Goal: Information Seeking & Learning: Learn about a topic

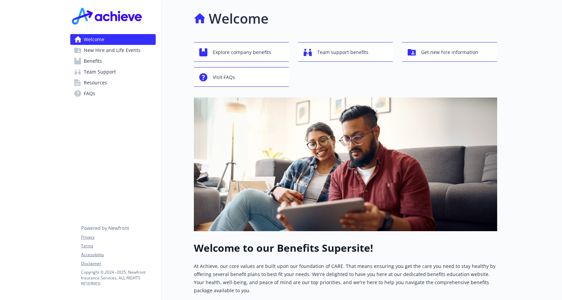
scroll to position [9, 0]
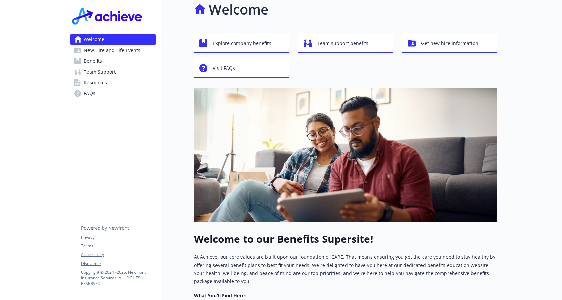
click at [107, 50] on span "New Hire and Life Events" at bounding box center [112, 50] width 57 height 11
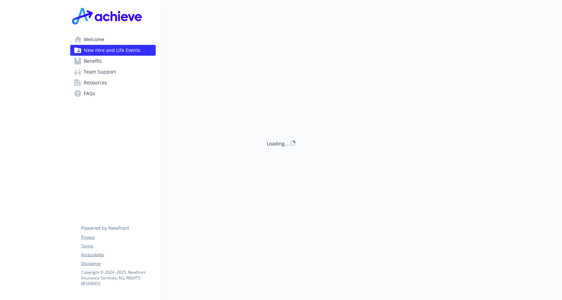
scroll to position [9, 0]
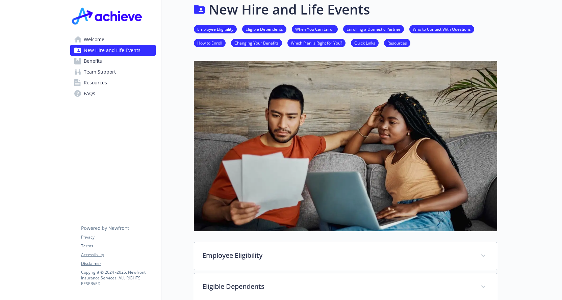
click at [105, 58] on link "Benefits" at bounding box center [112, 61] width 85 height 11
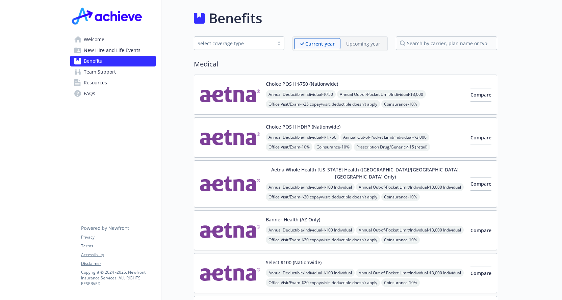
scroll to position [9, 0]
